Goal: Task Accomplishment & Management: Complete application form

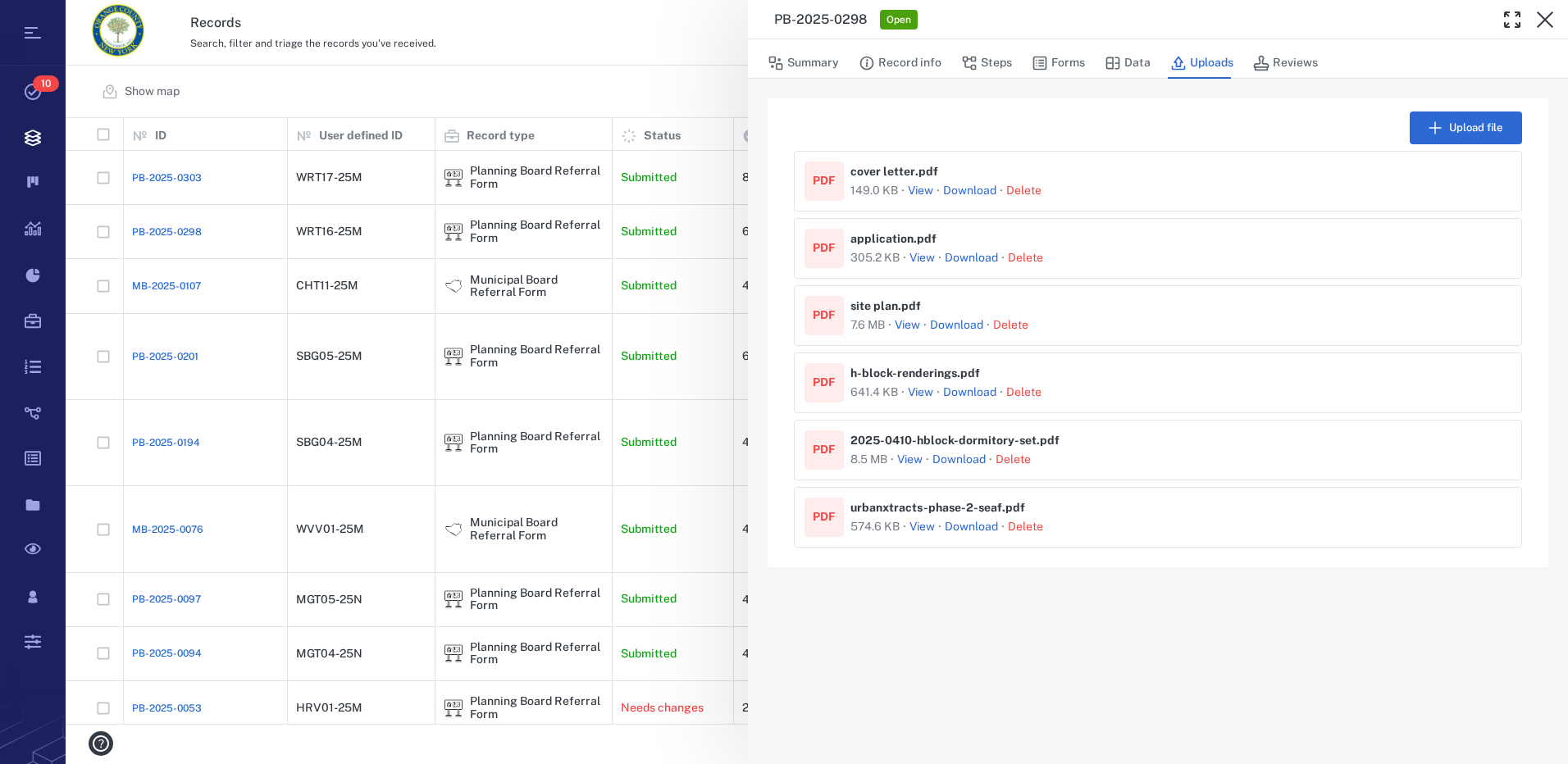
click at [924, 190] on button "View" at bounding box center [920, 192] width 25 height 17
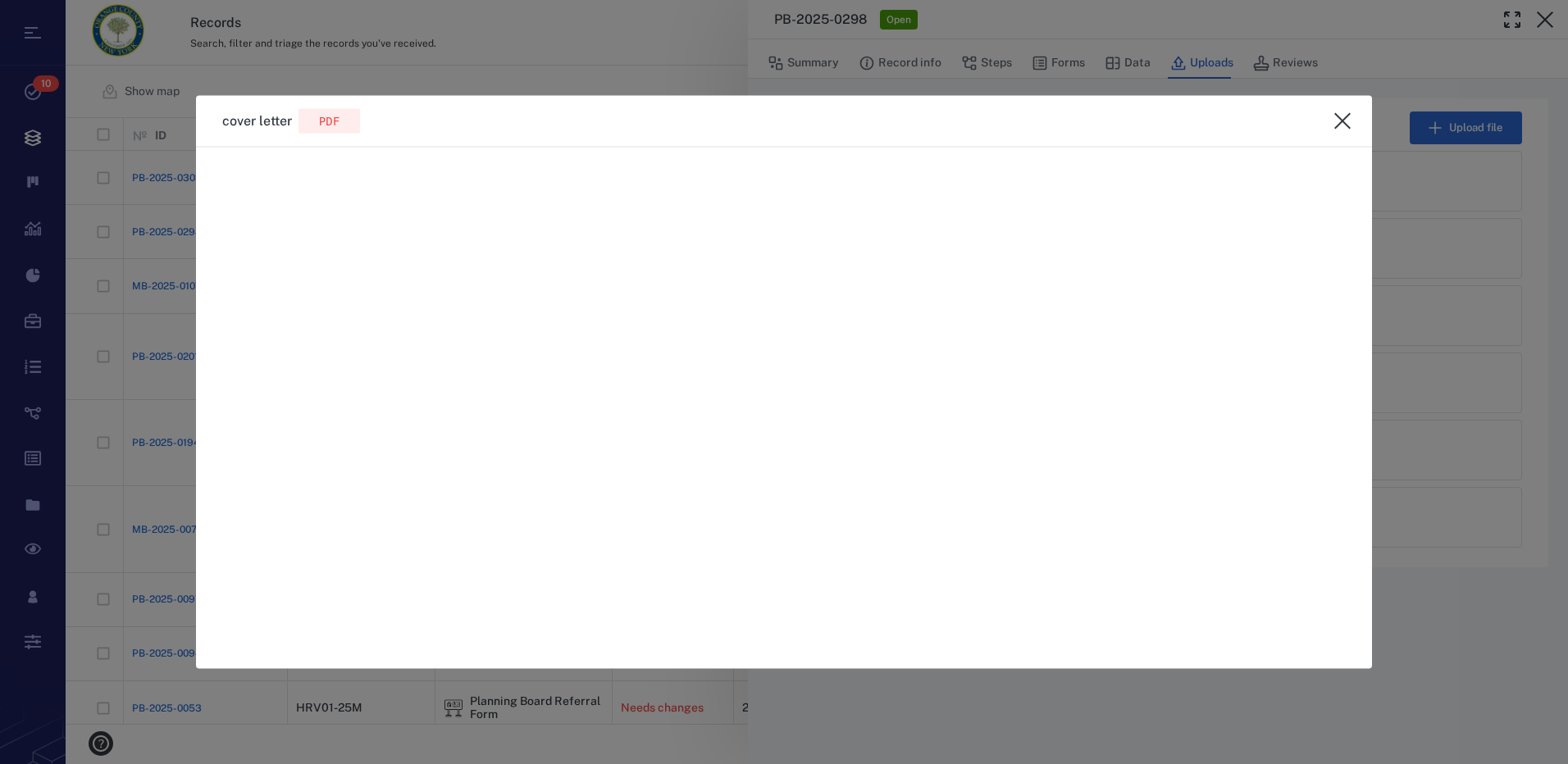
click at [1340, 127] on icon "close" at bounding box center [1342, 120] width 19 height 19
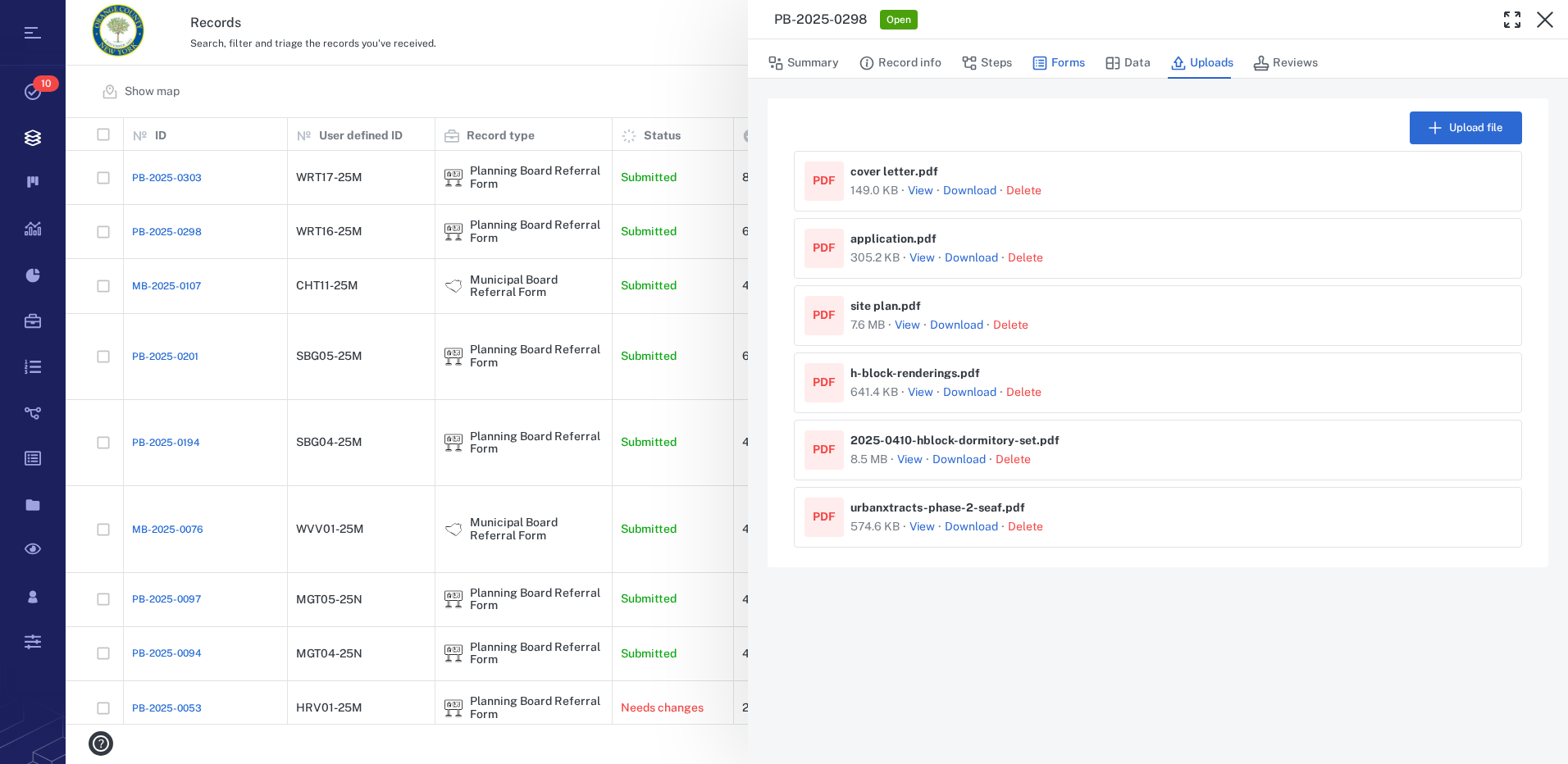
click at [1051, 54] on button "Forms" at bounding box center [1059, 63] width 54 height 31
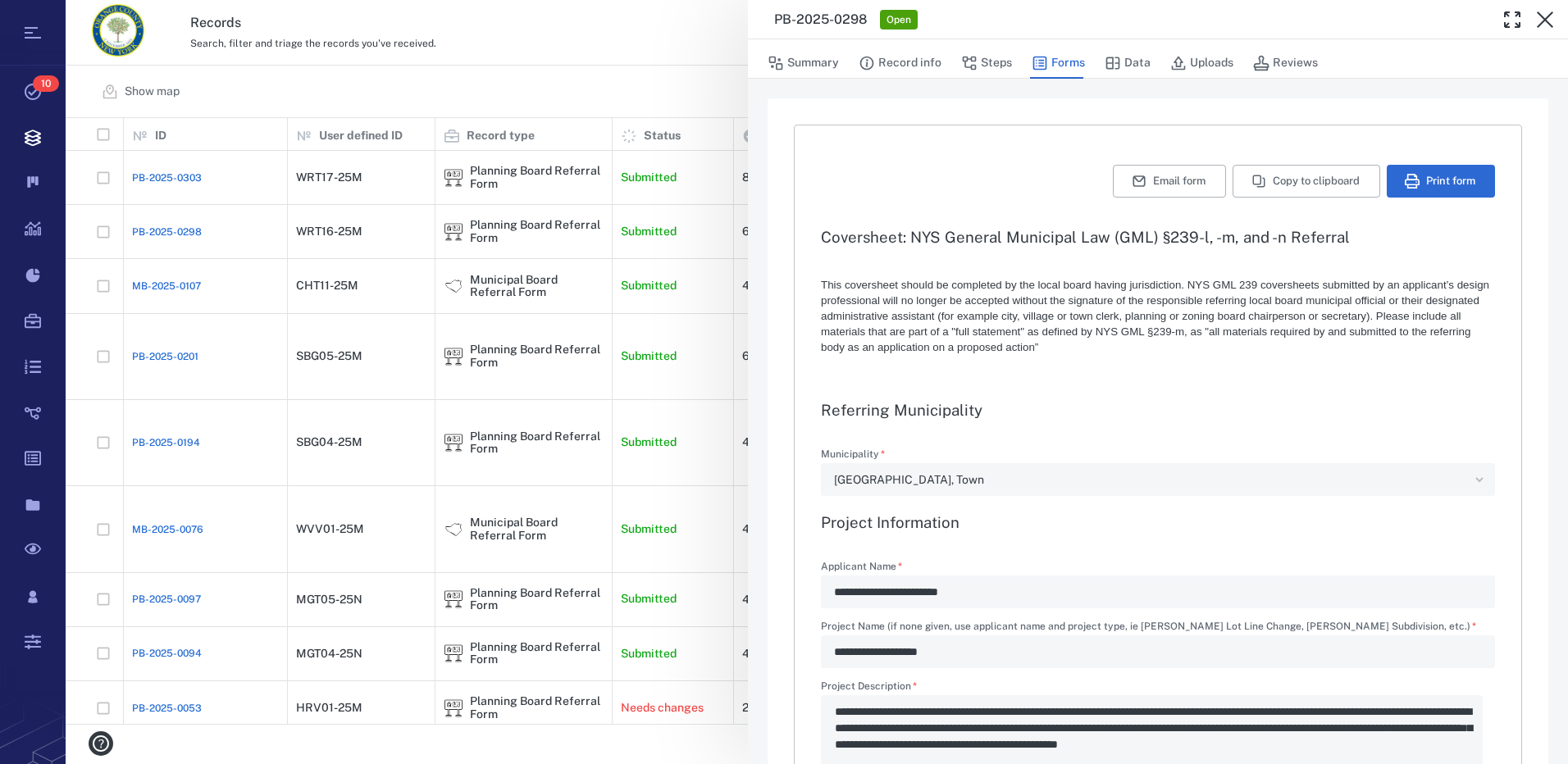
type textarea "*"
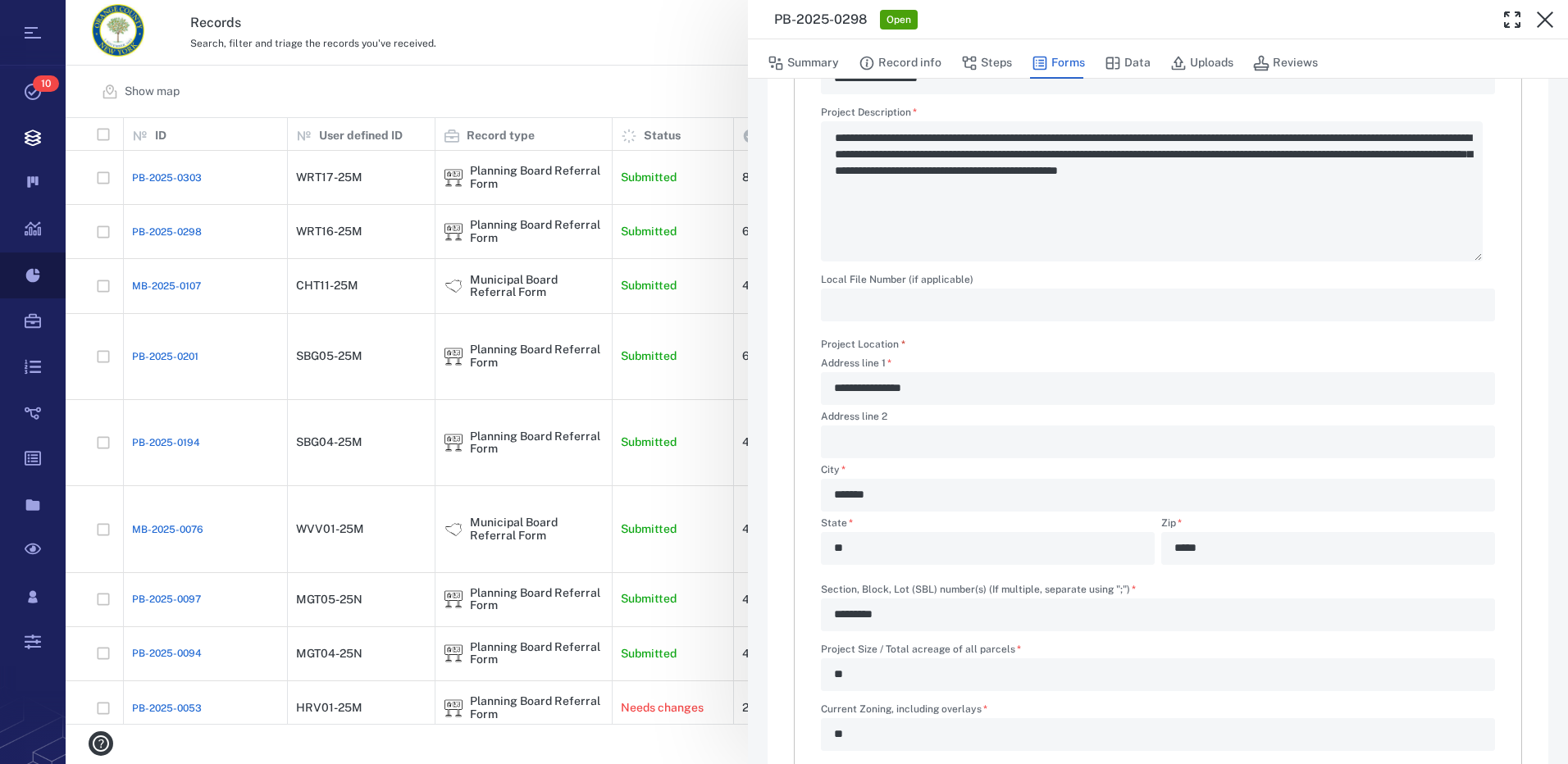
scroll to position [594, 1489]
click at [992, 62] on button "Steps" at bounding box center [986, 63] width 51 height 31
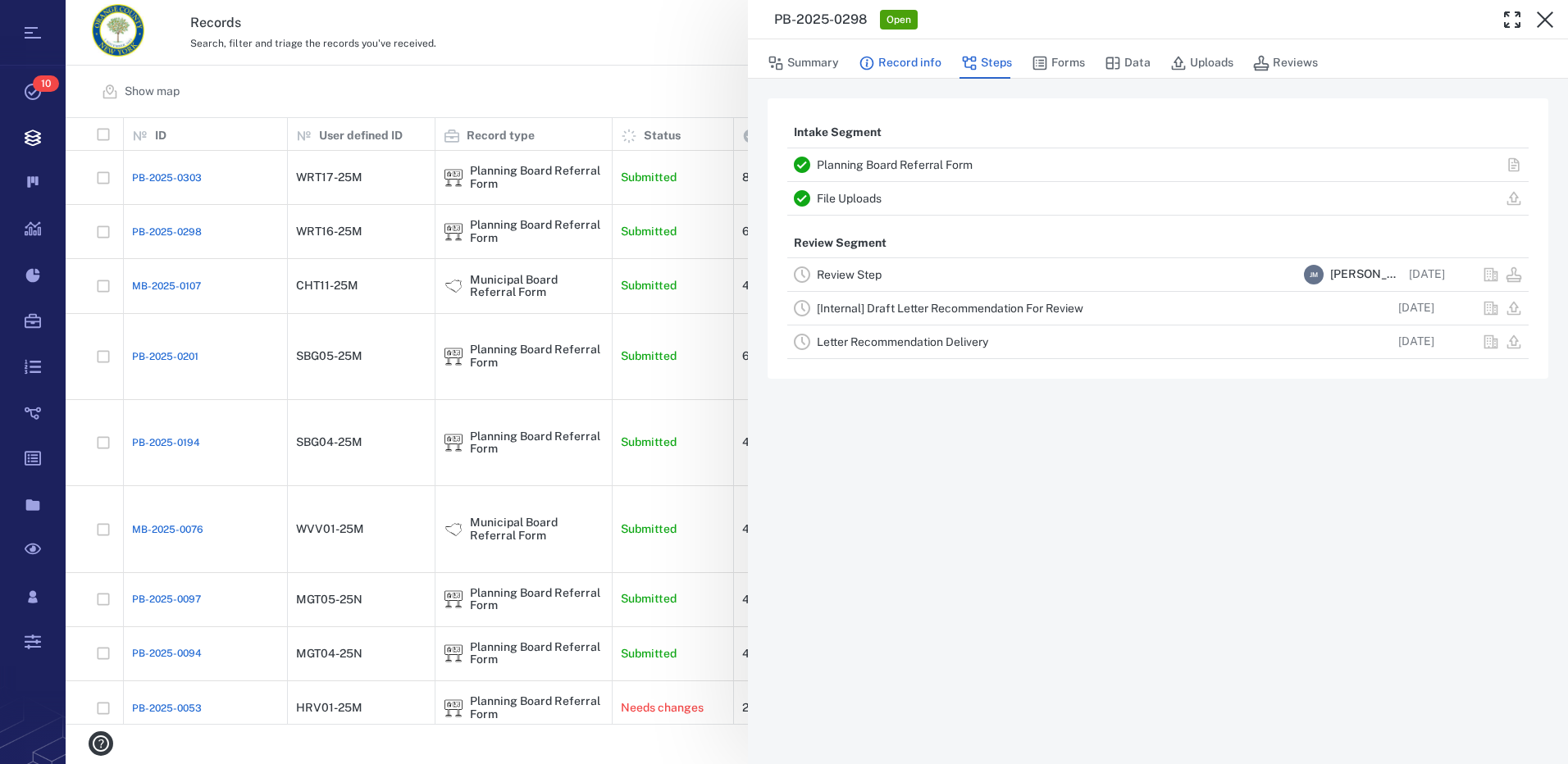
click at [888, 61] on button "Record info" at bounding box center [899, 63] width 82 height 31
